Goal: Task Accomplishment & Management: Manage account settings

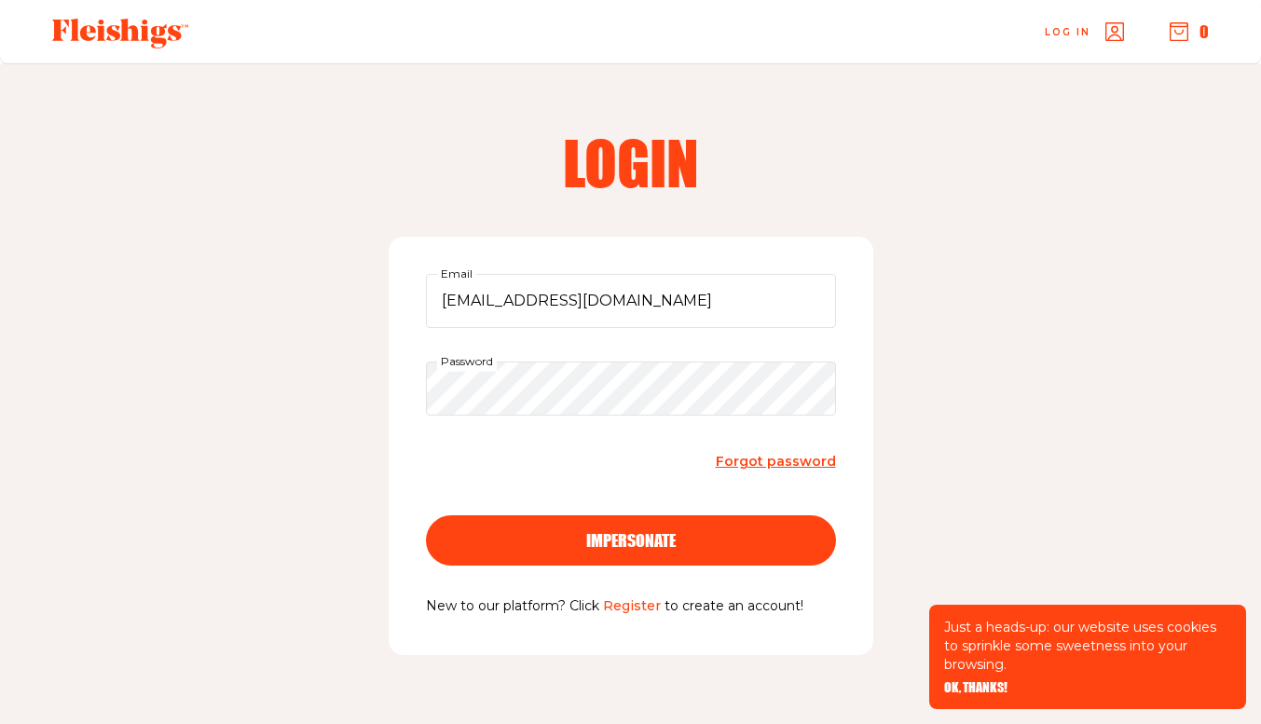
click at [981, 681] on span "OK, THANKS!" at bounding box center [975, 674] width 63 height 13
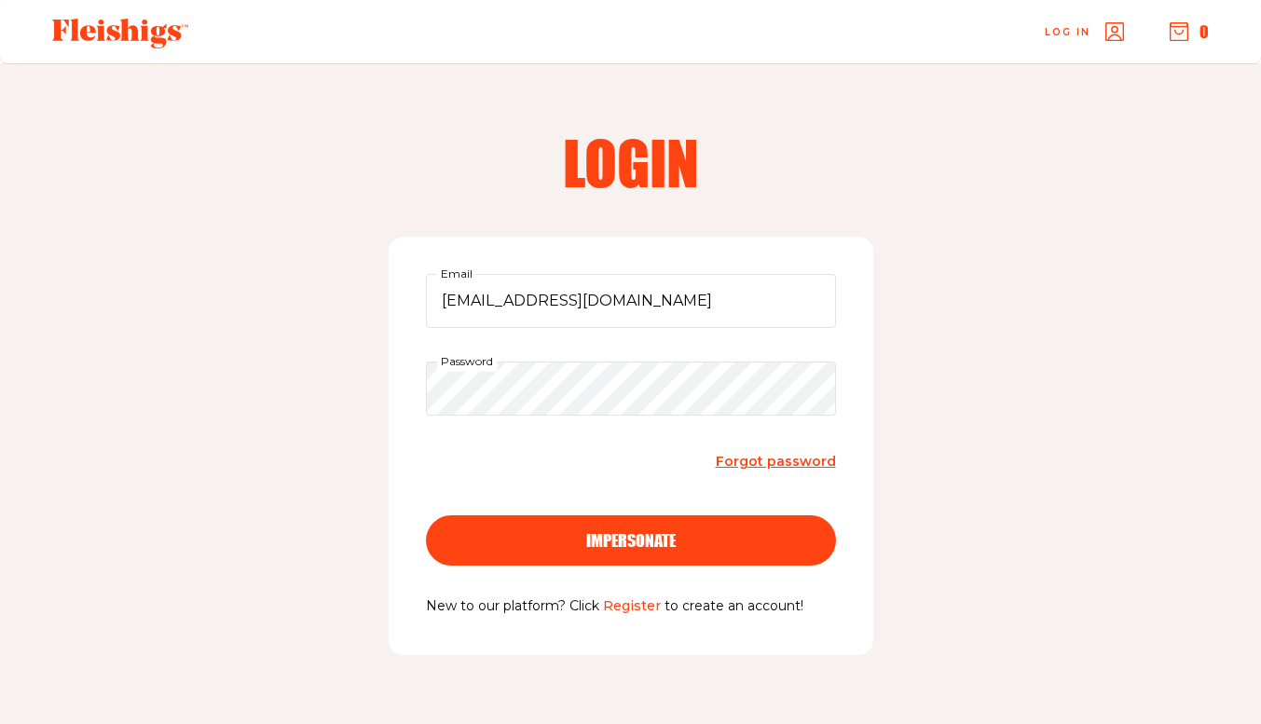
click at [686, 546] on div "impersonate" at bounding box center [631, 540] width 336 height 17
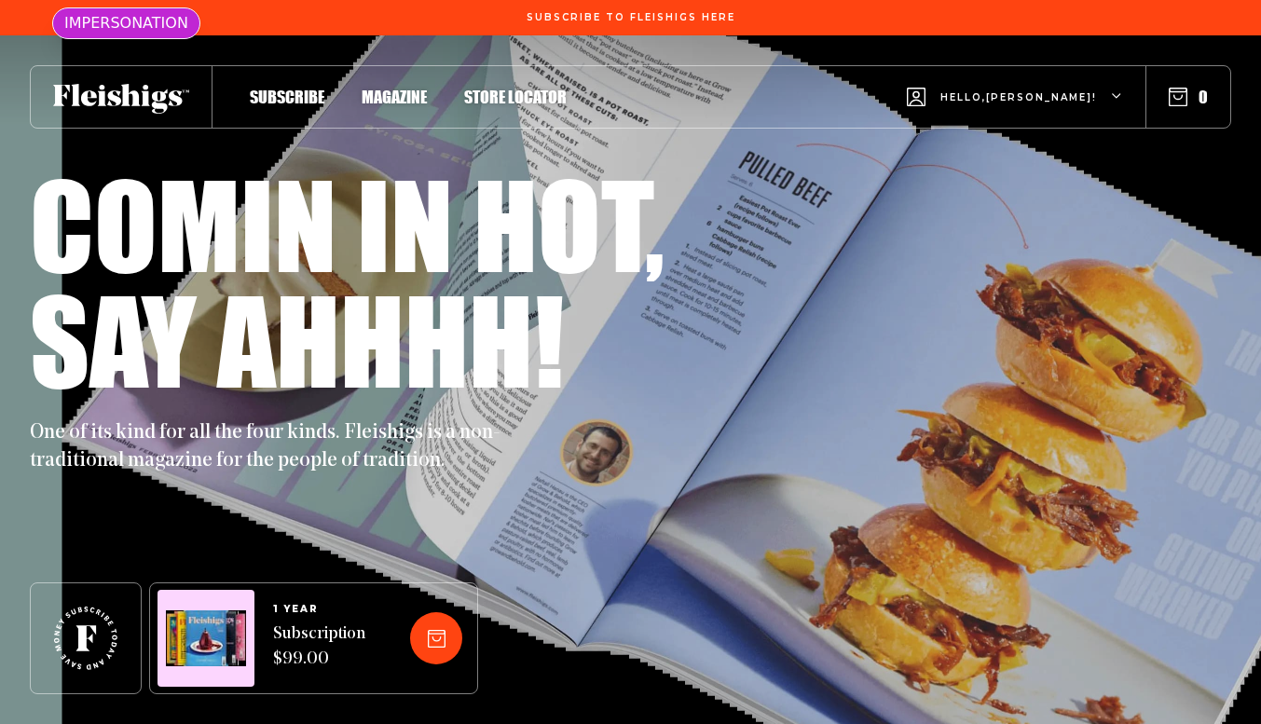
click at [1095, 90] on span "Hello, evelyn !" at bounding box center [1019, 112] width 157 height 44
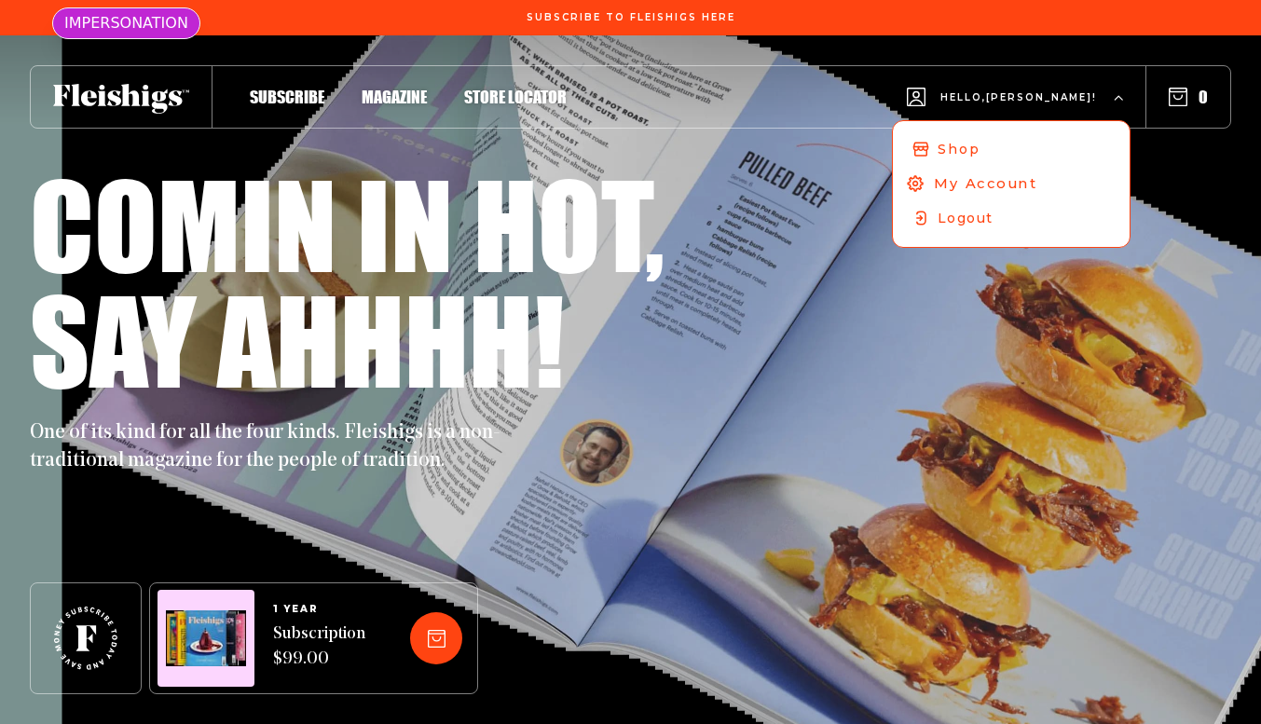
click at [1023, 179] on span "My Account" at bounding box center [985, 183] width 103 height 21
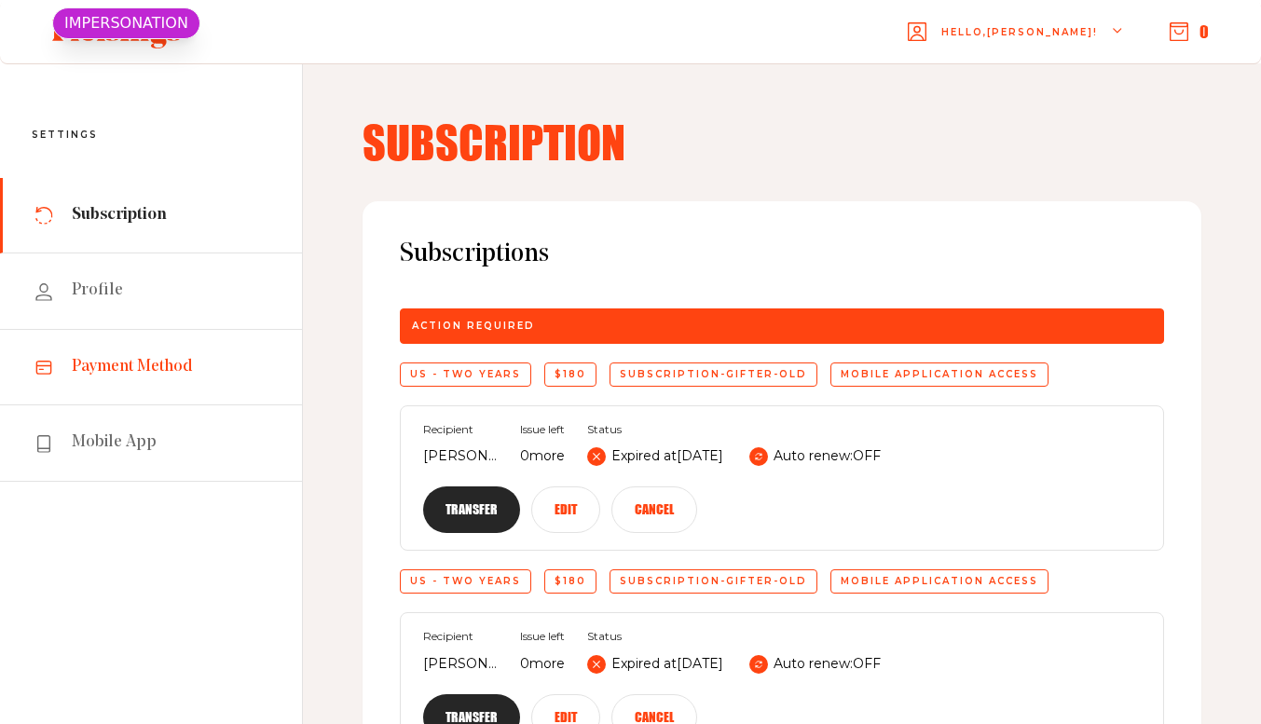
click at [196, 361] on link "Payment Method" at bounding box center [151, 368] width 302 height 76
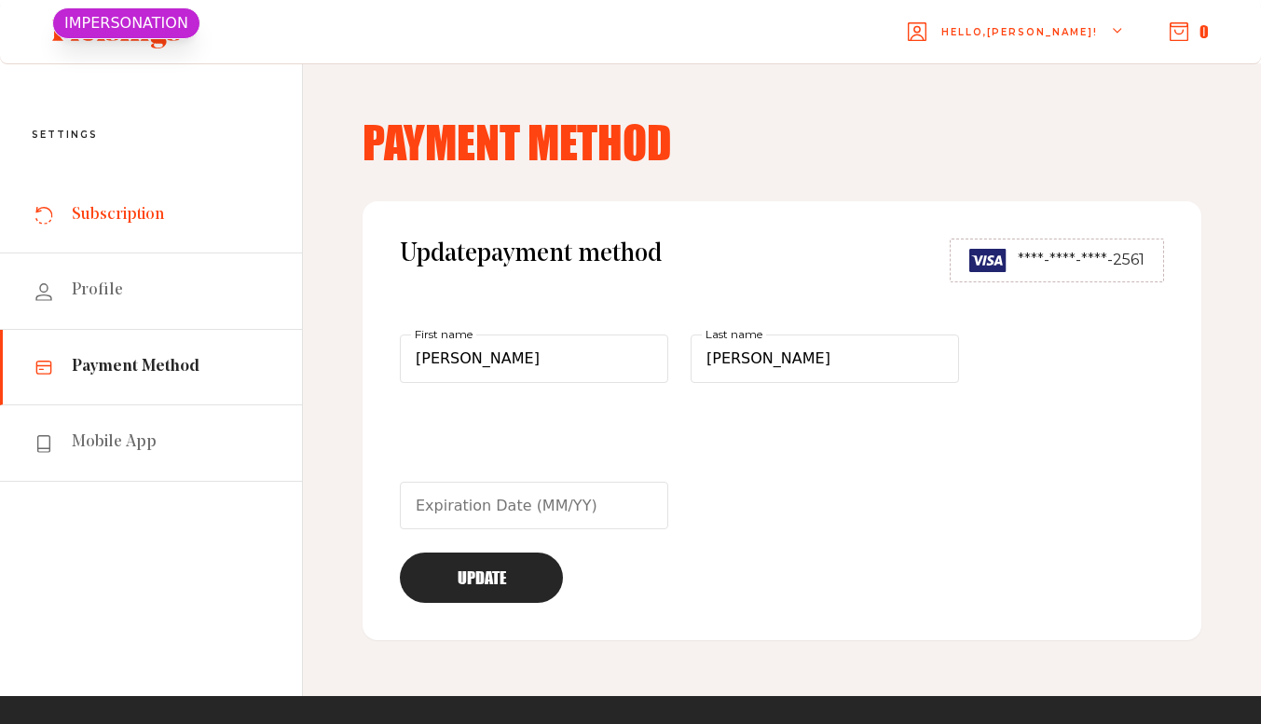
click at [207, 216] on link "Subscription" at bounding box center [151, 216] width 302 height 76
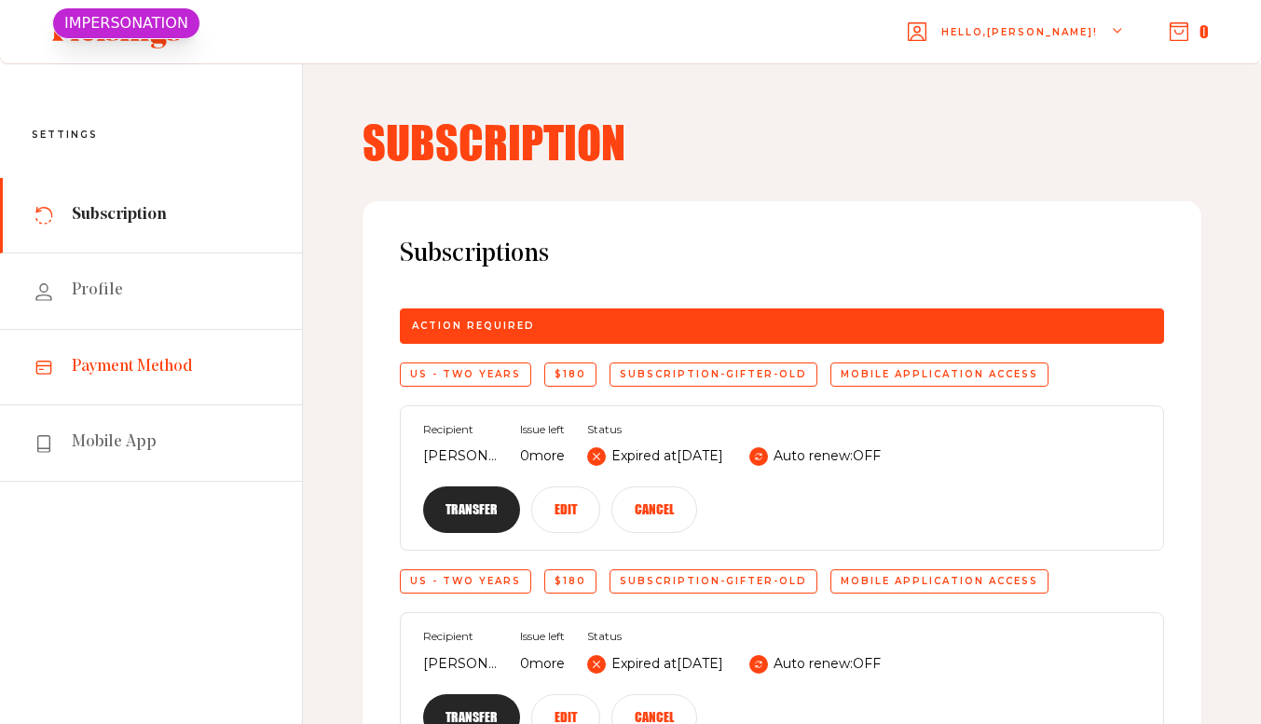
click at [206, 365] on link "Payment Method" at bounding box center [151, 368] width 302 height 76
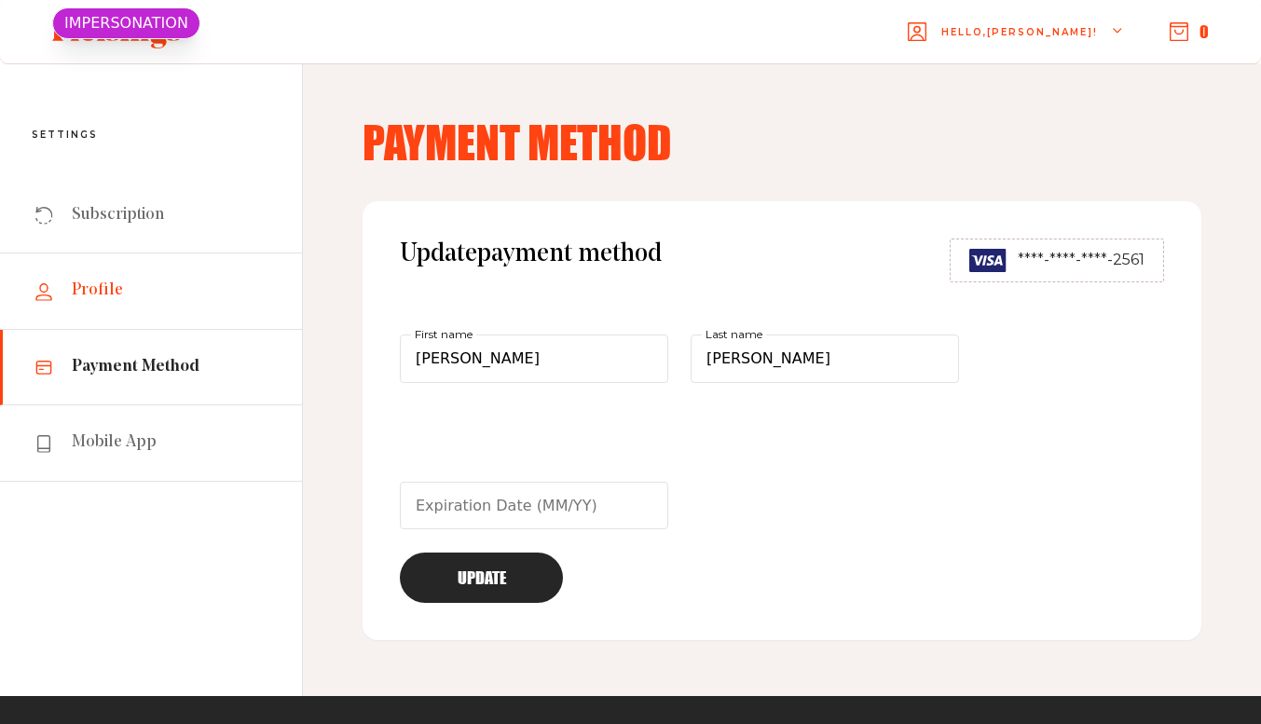
click at [160, 277] on link "Profile" at bounding box center [151, 292] width 302 height 76
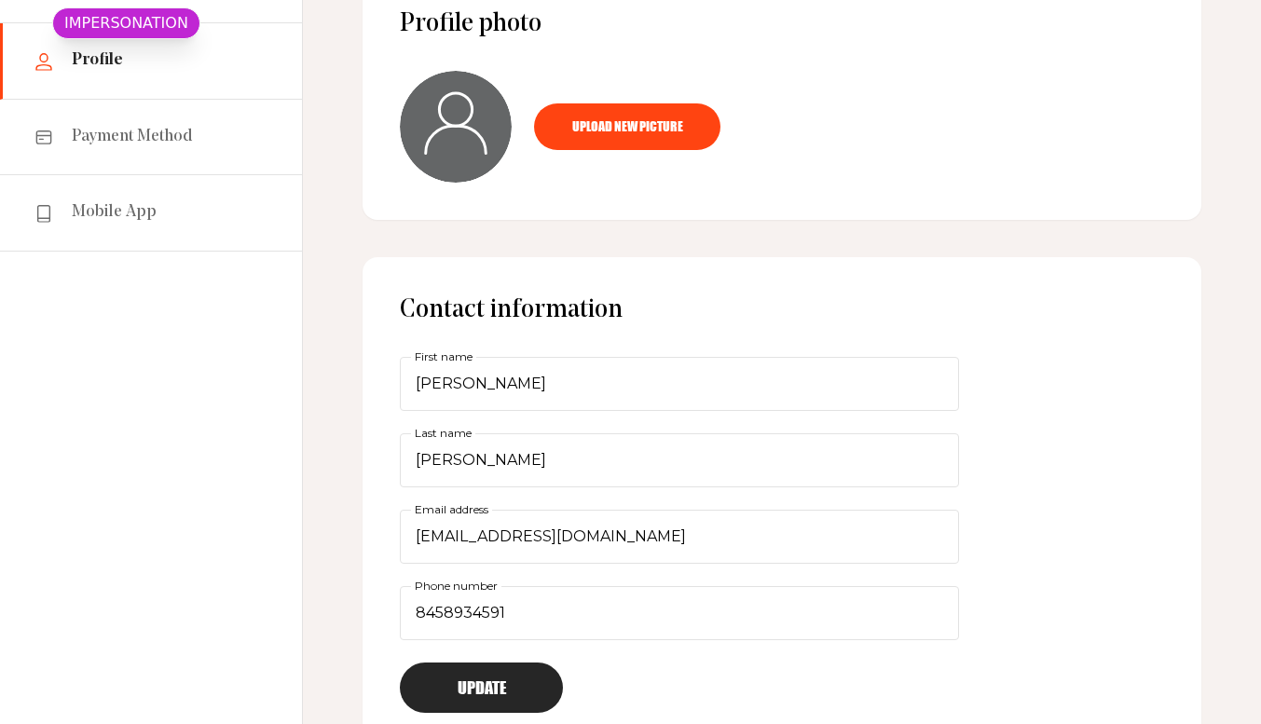
scroll to position [261, 0]
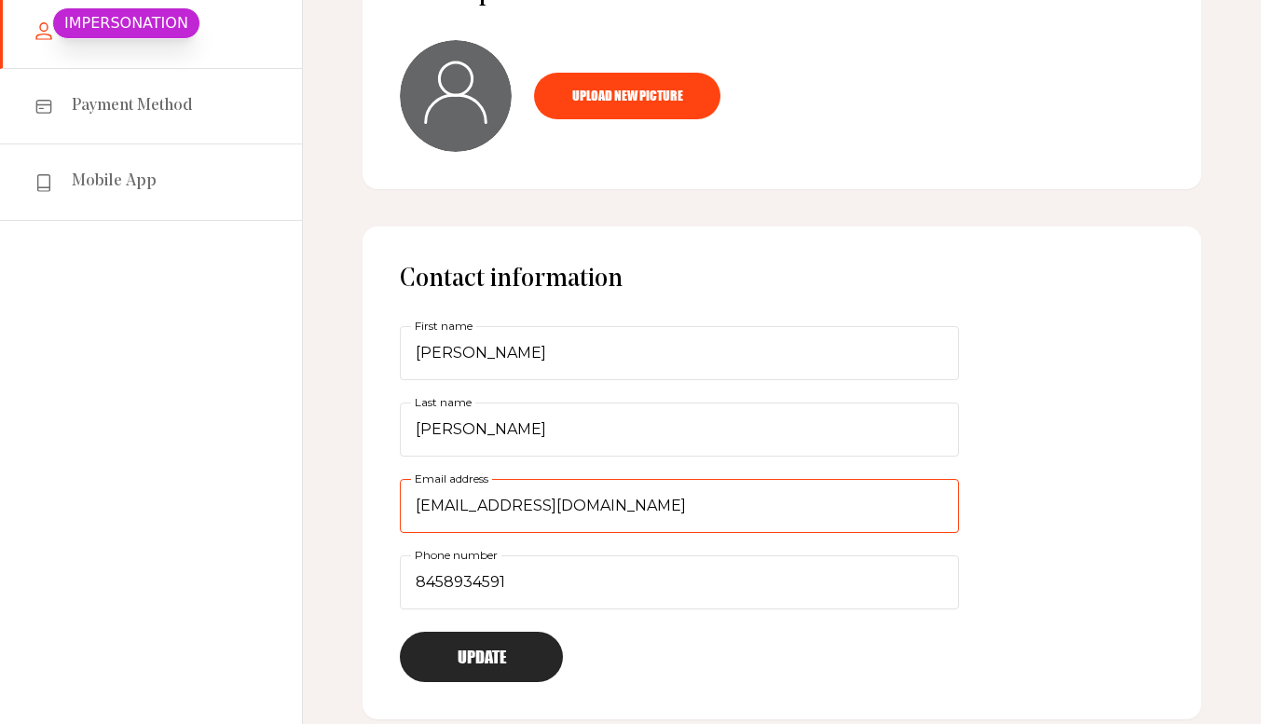
drag, startPoint x: 447, startPoint y: 517, endPoint x: 463, endPoint y: 512, distance: 16.8
click at [463, 512] on input "[EMAIL_ADDRESS][DOMAIN_NAME]" at bounding box center [679, 506] width 559 height 54
click at [422, 507] on input "eolterrivka@gmail.com" at bounding box center [679, 506] width 559 height 54
type input "polterrivka@gmail.com"
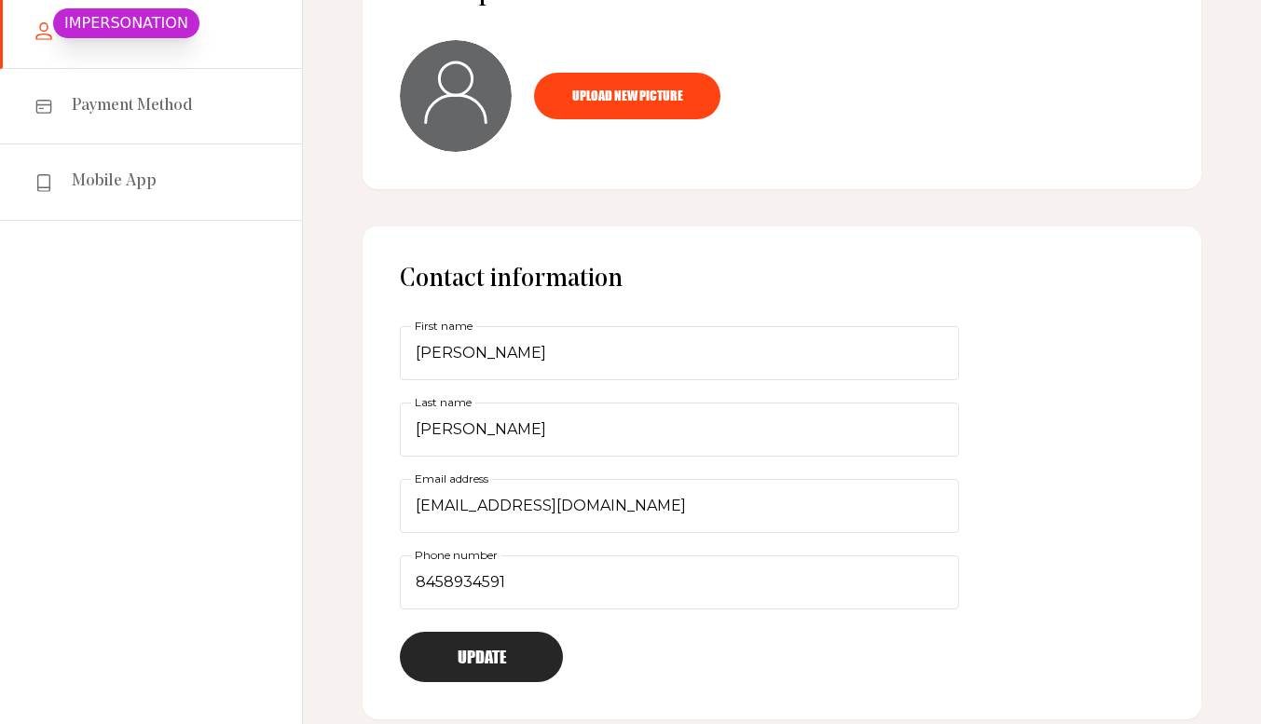
click at [494, 655] on button "Update" at bounding box center [481, 657] width 163 height 50
